Goal: Check status

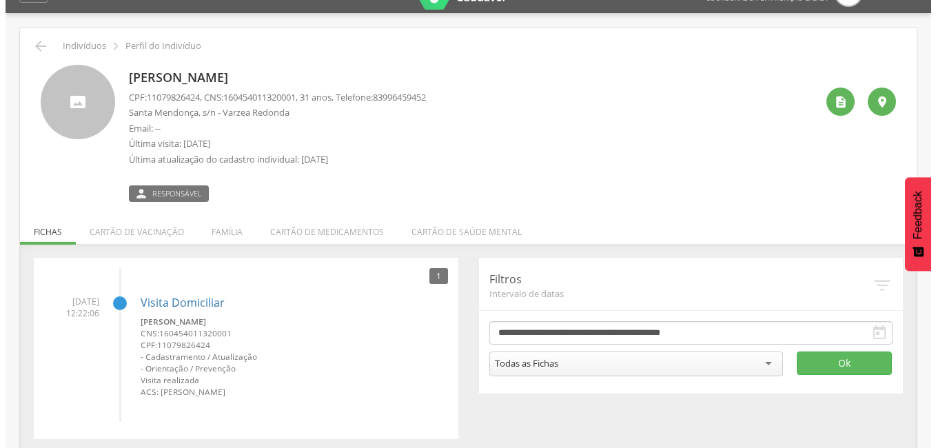
scroll to position [41, 0]
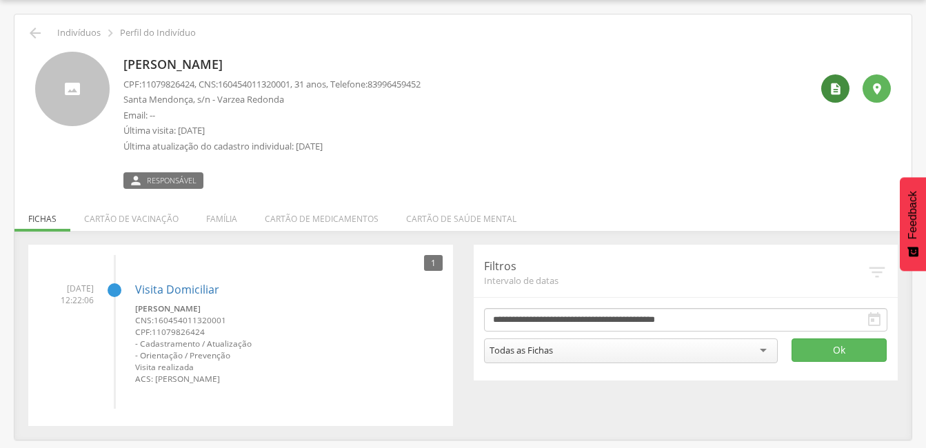
click at [825, 84] on div "" at bounding box center [835, 88] width 28 height 28
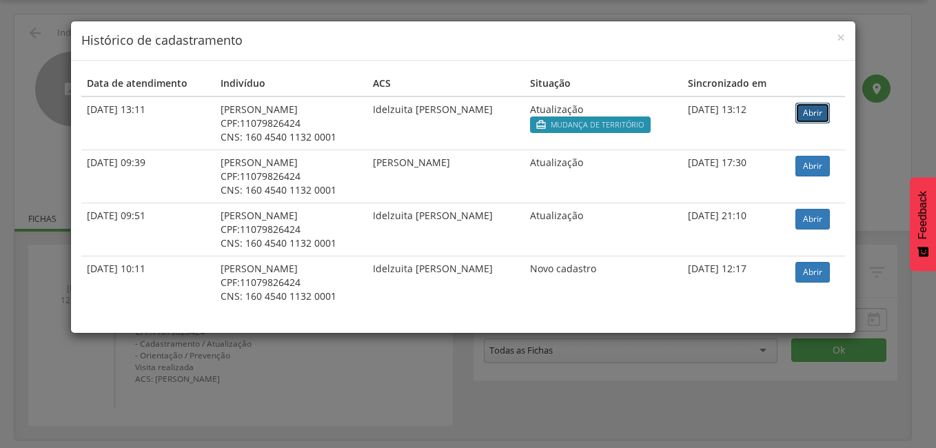
click at [812, 114] on link "Abrir" at bounding box center [813, 113] width 34 height 21
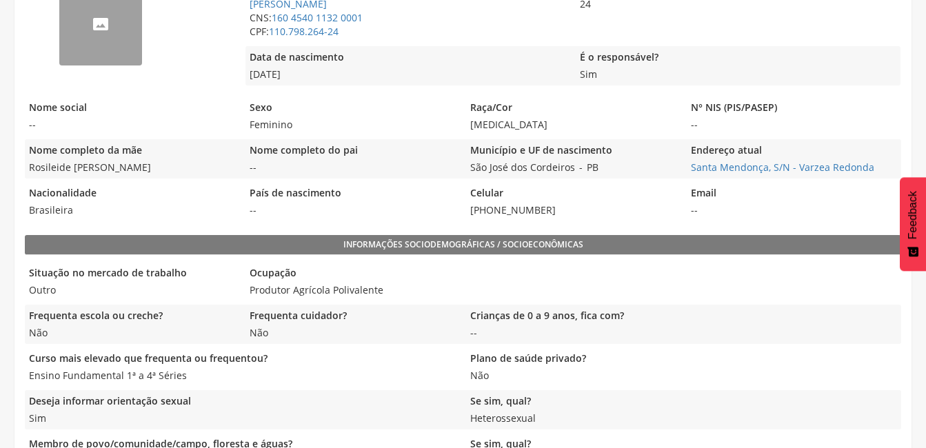
scroll to position [189, 0]
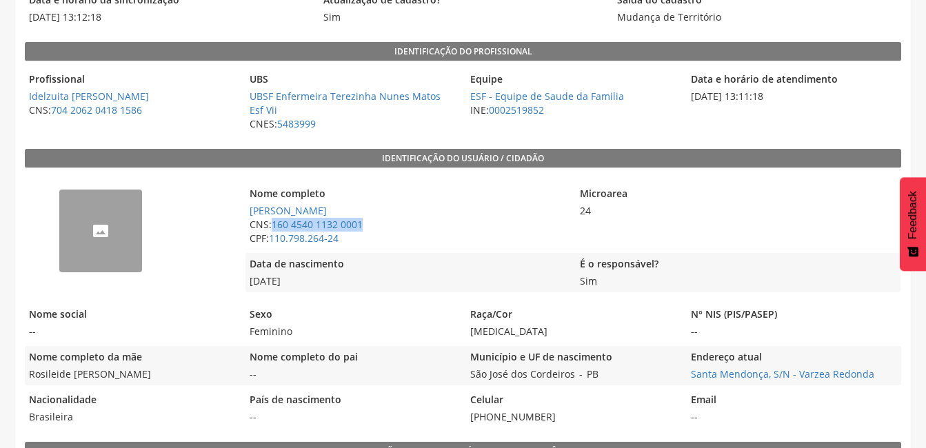
drag, startPoint x: 272, startPoint y: 221, endPoint x: 368, endPoint y: 223, distance: 95.9
click at [368, 223] on span "CNS: 160 4540 1132 0001" at bounding box center [406, 225] width 323 height 14
drag, startPoint x: 368, startPoint y: 223, endPoint x: 349, endPoint y: 223, distance: 18.6
